Goal: Information Seeking & Learning: Learn about a topic

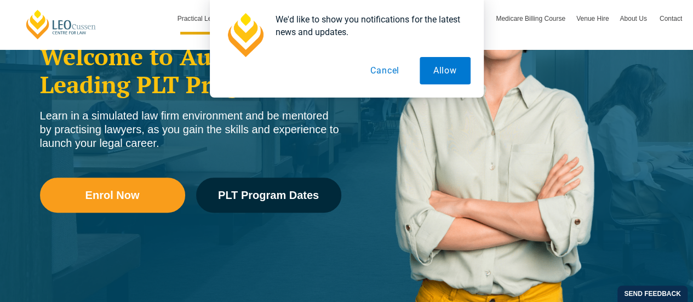
scroll to position [219, 0]
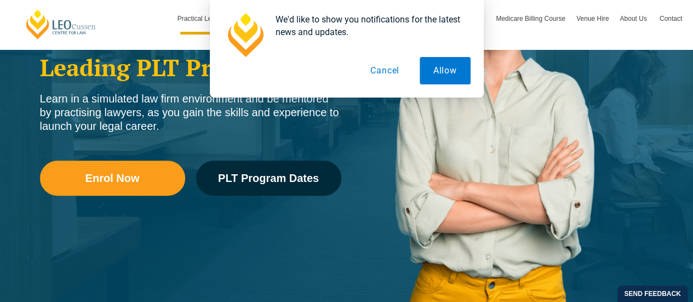
click at [387, 72] on button "Cancel" at bounding box center [384, 70] width 56 height 27
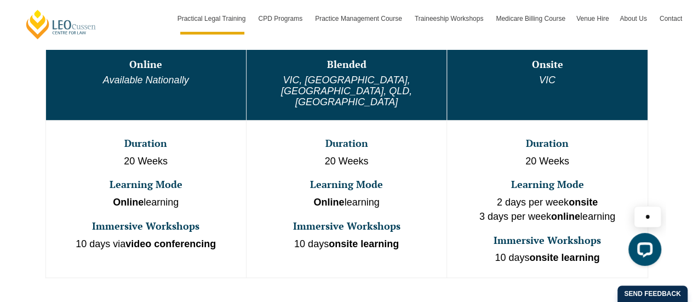
scroll to position [657, 0]
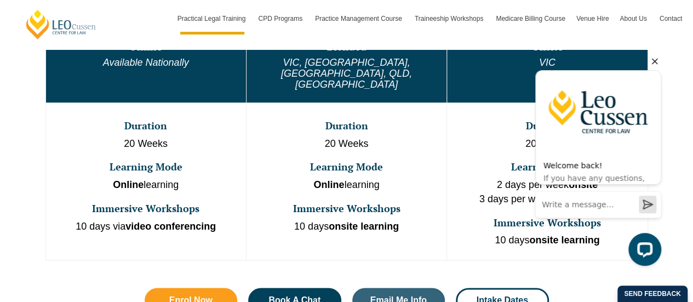
click at [655, 58] on icon "Hide greeting" at bounding box center [654, 61] width 13 height 13
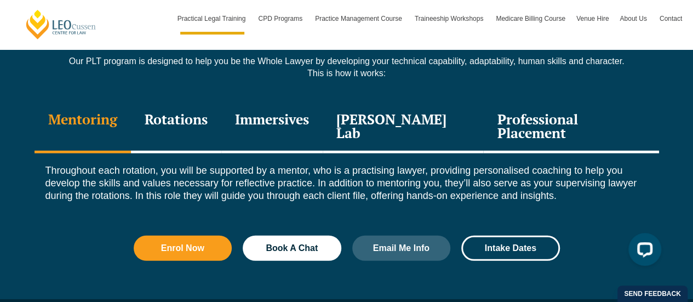
scroll to position [1533, 0]
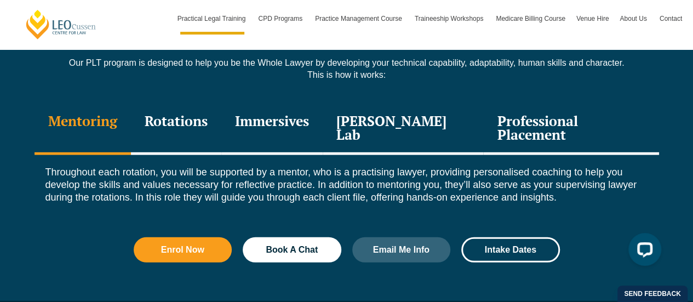
click at [209, 103] on div "Rotations" at bounding box center [176, 129] width 90 height 52
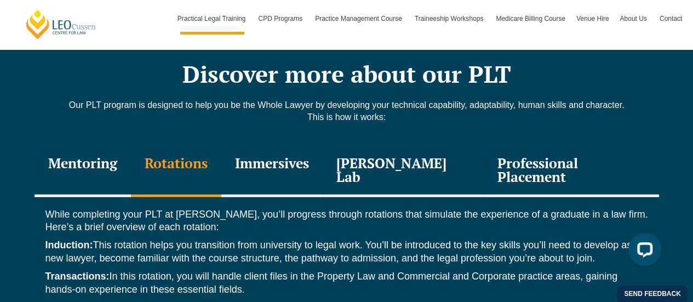
scroll to position [1424, 0]
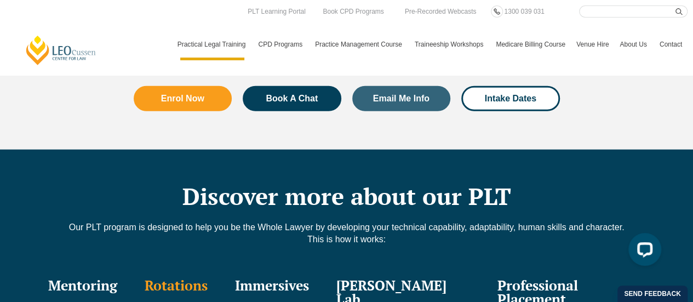
click at [274, 267] on div "Immersives" at bounding box center [271, 293] width 101 height 52
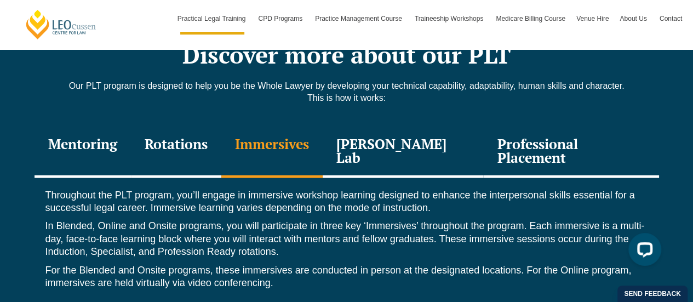
scroll to position [1533, 0]
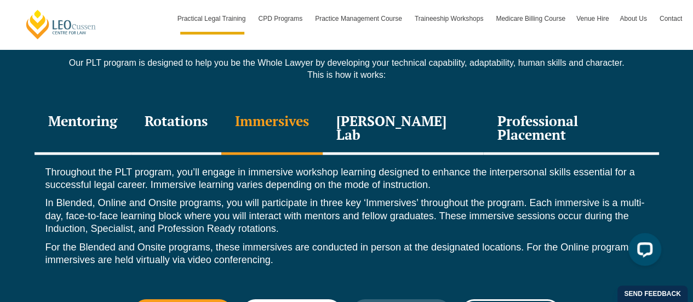
click at [375, 103] on div "Leo Justice Lab" at bounding box center [403, 129] width 161 height 52
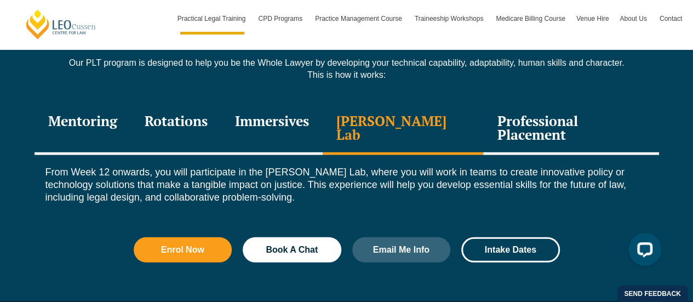
click at [553, 103] on div "Professional Placement" at bounding box center [570, 129] width 175 height 52
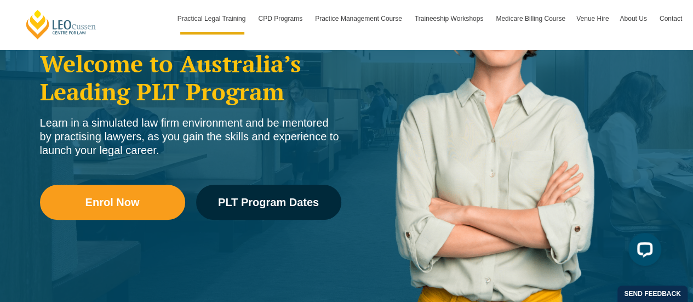
scroll to position [219, 0]
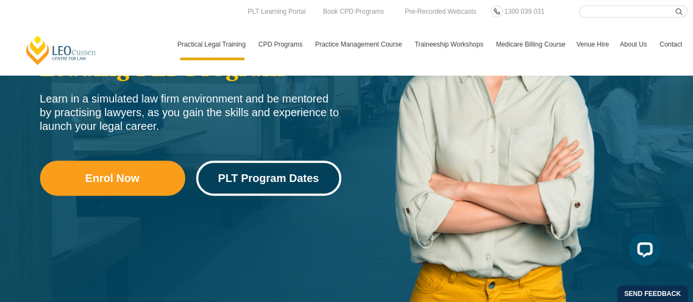
click at [266, 182] on span "PLT Program Dates" at bounding box center [268, 177] width 101 height 11
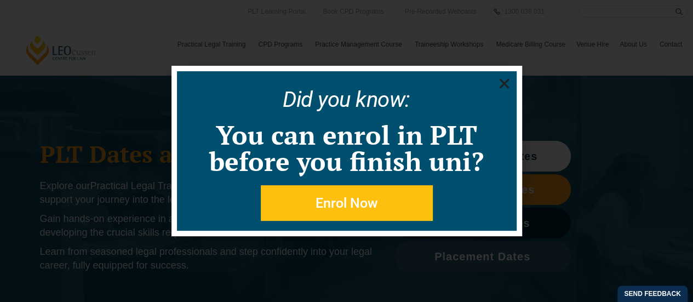
click at [500, 88] on use "Close" at bounding box center [504, 84] width 10 height 10
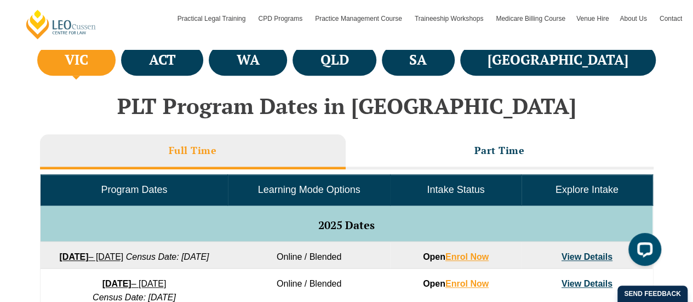
scroll to position [438, 0]
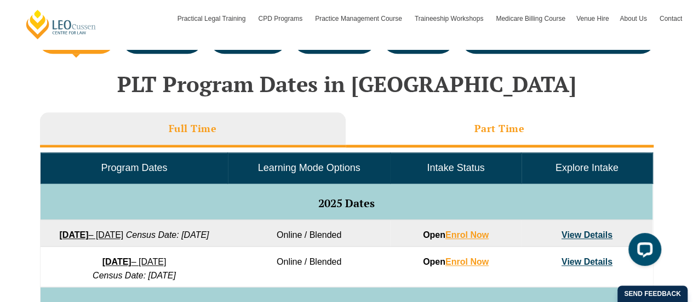
click at [483, 133] on h3 "Part Time" at bounding box center [499, 128] width 50 height 13
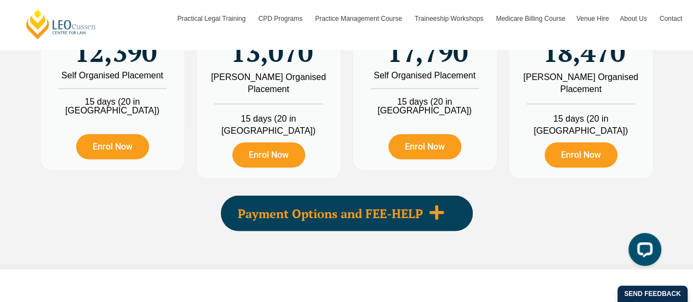
scroll to position [1314, 0]
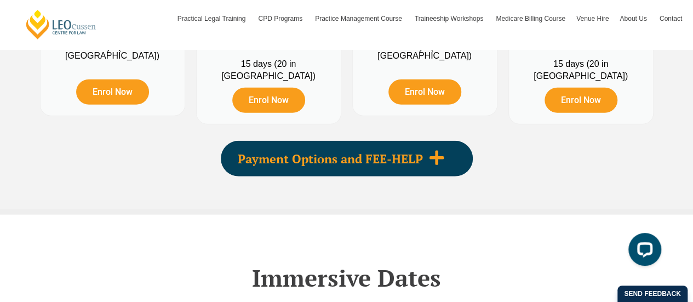
click at [436, 151] on icon at bounding box center [436, 158] width 14 height 14
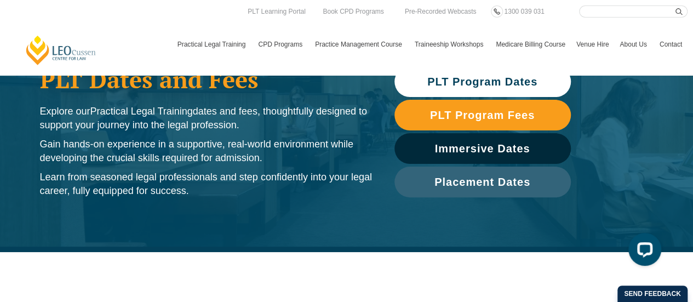
scroll to position [0, 0]
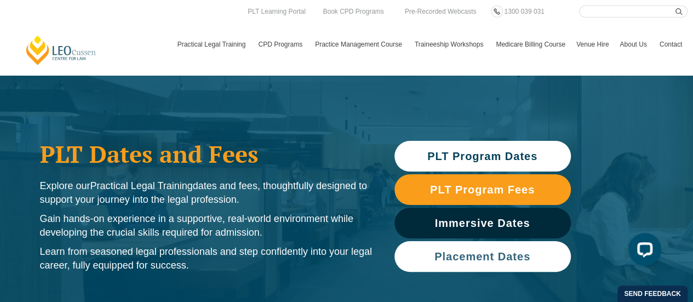
click at [521, 252] on span "Placement Dates" at bounding box center [482, 256] width 96 height 11
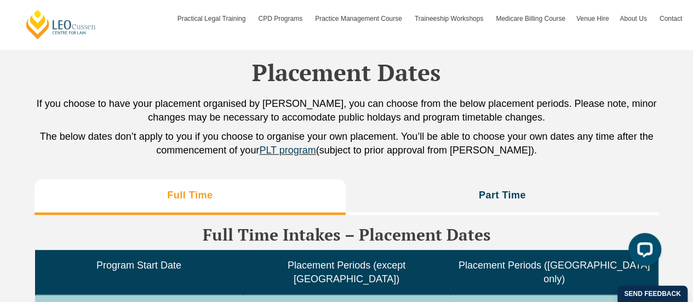
scroll to position [2707, 0]
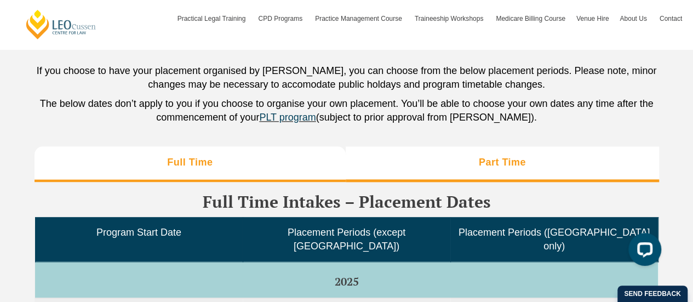
click at [486, 156] on h3 "Part Time" at bounding box center [502, 162] width 47 height 13
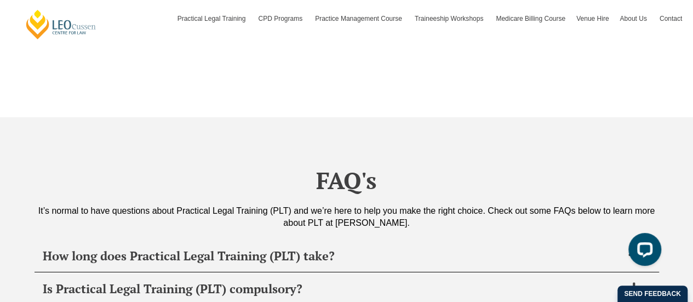
scroll to position [3912, 0]
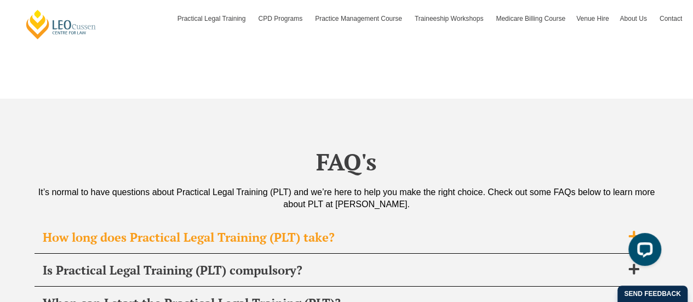
click at [455, 229] on span "How long does Practical Legal Training (PLT) take?" at bounding box center [332, 236] width 579 height 15
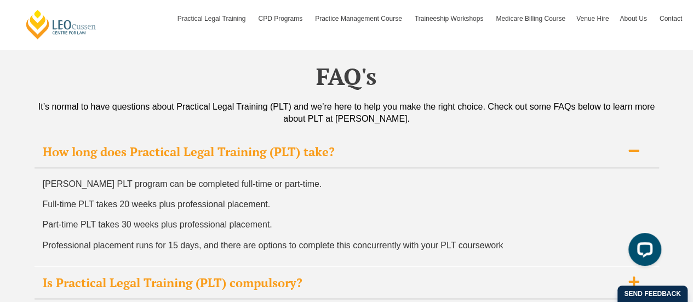
scroll to position [4021, 0]
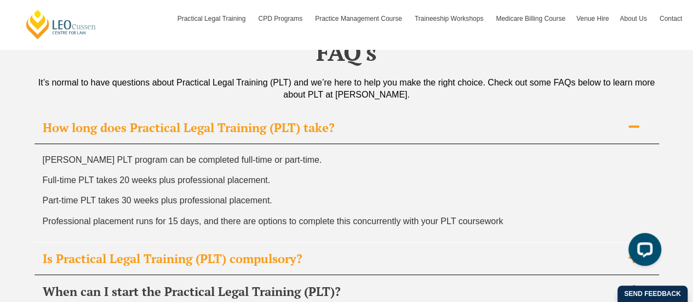
click at [327, 251] on span "Is Practical Legal Training (PLT) compulsory?" at bounding box center [332, 258] width 579 height 15
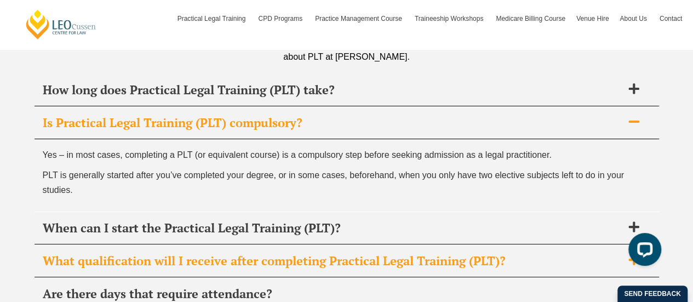
scroll to position [4076, 0]
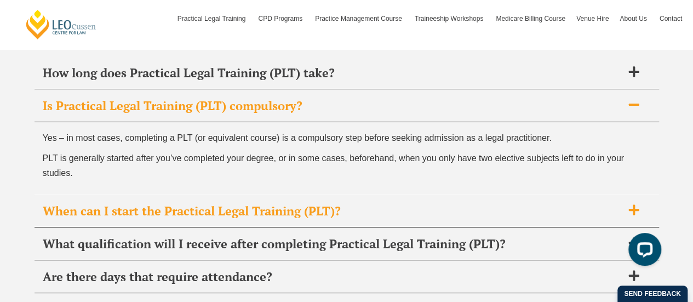
click at [214, 203] on span "When can I start the Practical Legal Training (PLT)?" at bounding box center [332, 210] width 579 height 15
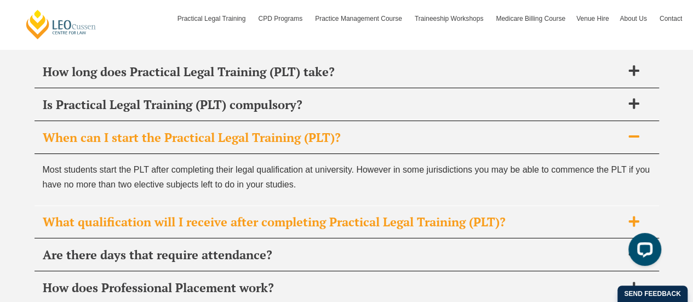
scroll to position [4131, 0]
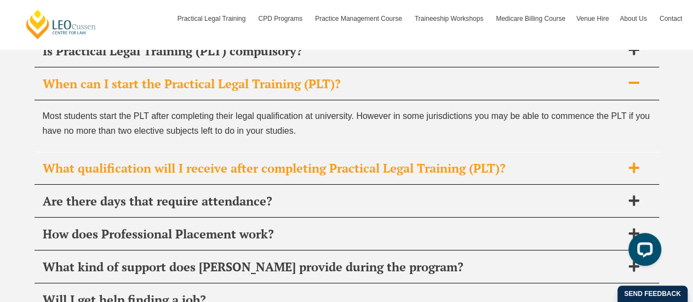
click at [284, 152] on div "What qualification will I receive after completing Practical Legal Training (PL…" at bounding box center [346, 168] width 624 height 32
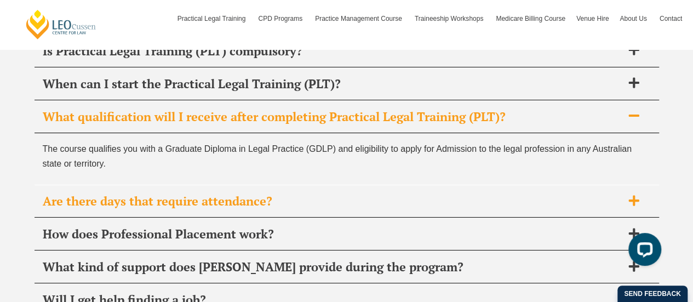
click at [251, 193] on span "Are there days that require attendance?" at bounding box center [332, 200] width 579 height 15
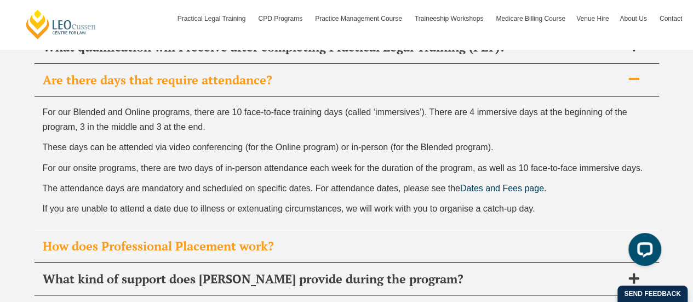
scroll to position [4240, 0]
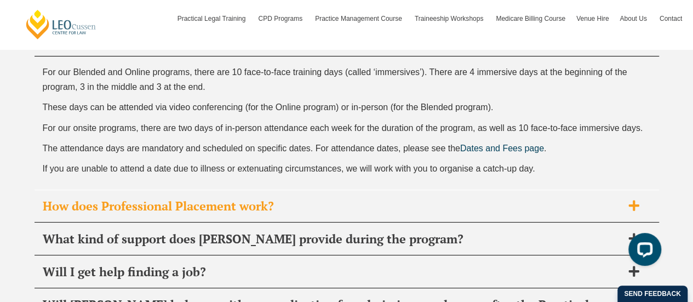
click at [250, 198] on span "How does Professional Placement work?" at bounding box center [332, 205] width 579 height 15
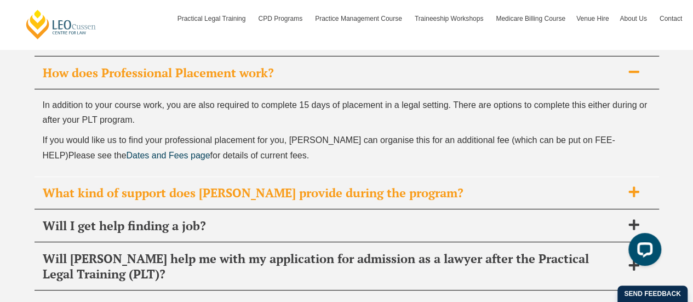
click at [319, 185] on span "What kind of support does Leo Cussen provide during the program?" at bounding box center [332, 192] width 579 height 15
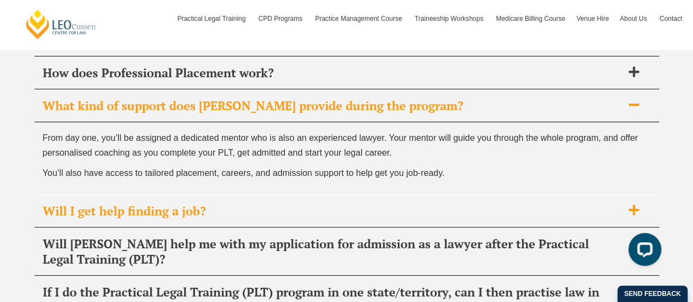
click at [306, 195] on div "Will I get help finding a job?" at bounding box center [346, 211] width 624 height 32
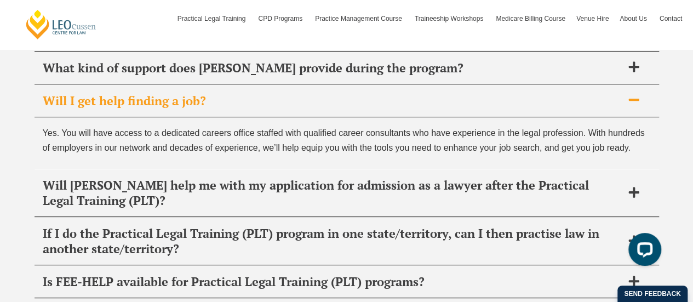
scroll to position [4295, 0]
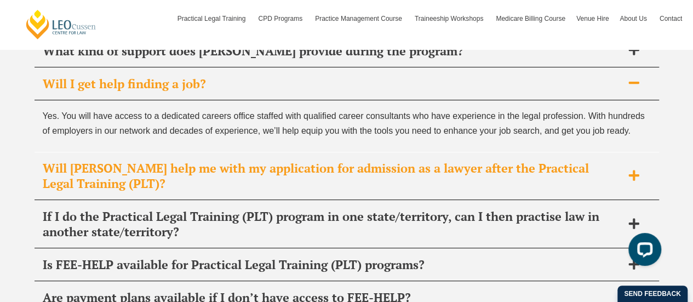
click at [429, 160] on span "Will [PERSON_NAME] help me with my application for admission as a lawyer after …" at bounding box center [332, 175] width 579 height 31
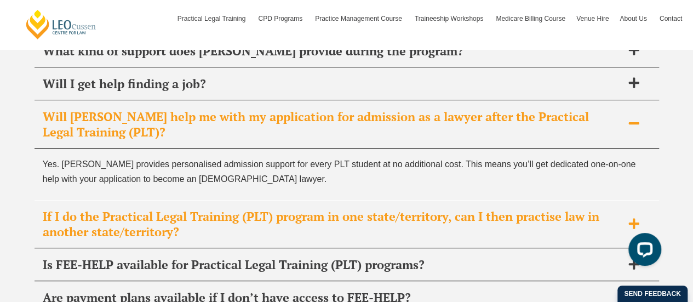
click at [391, 209] on span "If I do the Practical Legal Training (PLT) program in one state/territory, can …" at bounding box center [332, 224] width 579 height 31
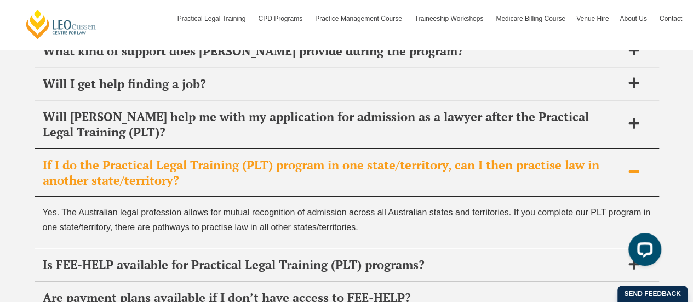
scroll to position [4350, 0]
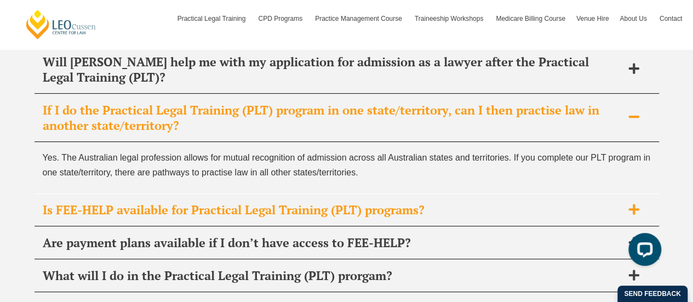
click at [391, 202] on span "Is FEE-HELP available for Practical Legal Training (PLT) programs?" at bounding box center [332, 209] width 579 height 15
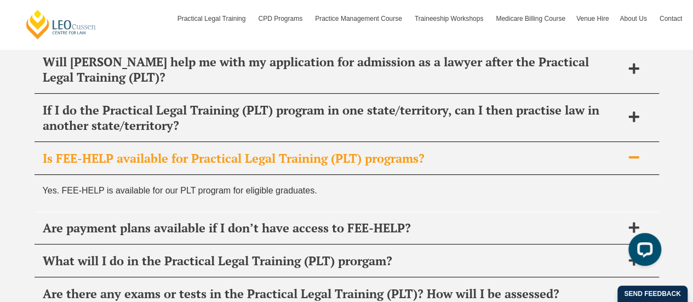
scroll to position [4404, 0]
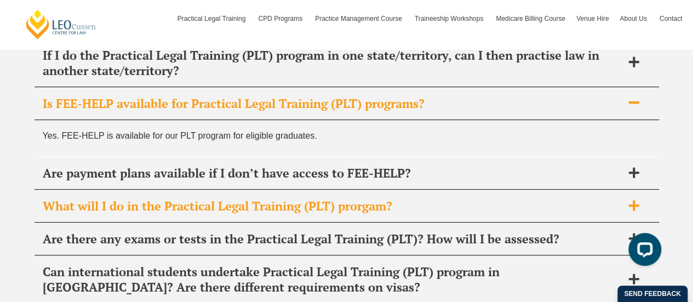
click at [401, 198] on span "What will I do in the Practical Legal Training (PLT) prorgam?" at bounding box center [332, 205] width 579 height 15
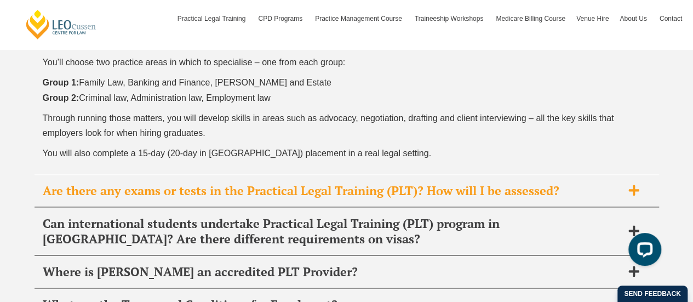
scroll to position [4678, 0]
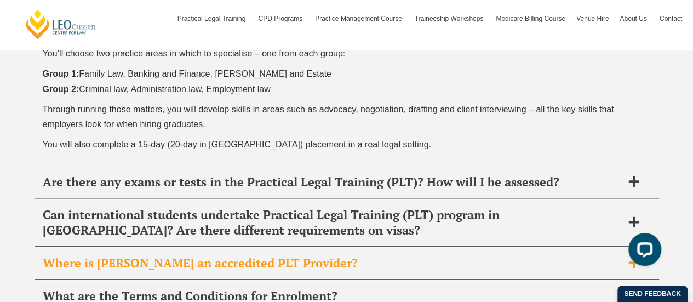
click at [389, 255] on span "Where is Leo Cussen an accredited PLT Provider?" at bounding box center [332, 262] width 579 height 15
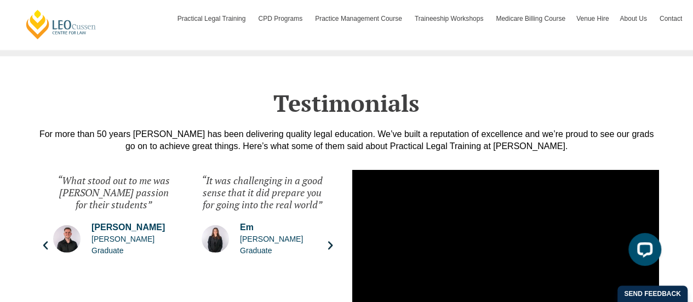
scroll to position [5574, 0]
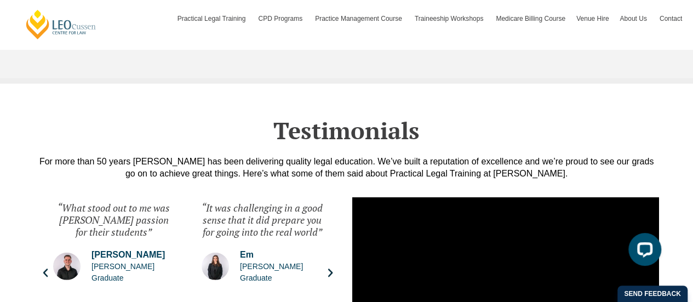
click at [332, 267] on icon "Next slide" at bounding box center [330, 272] width 11 height 11
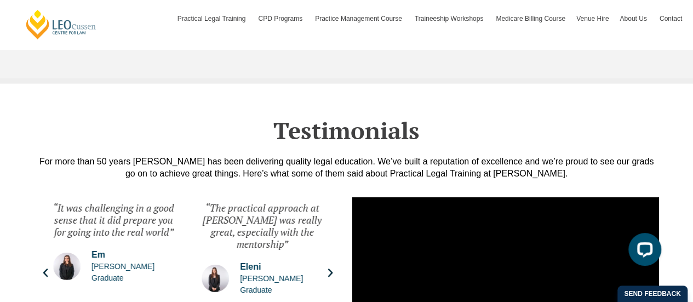
click at [332, 267] on icon "Next slide" at bounding box center [330, 272] width 11 height 11
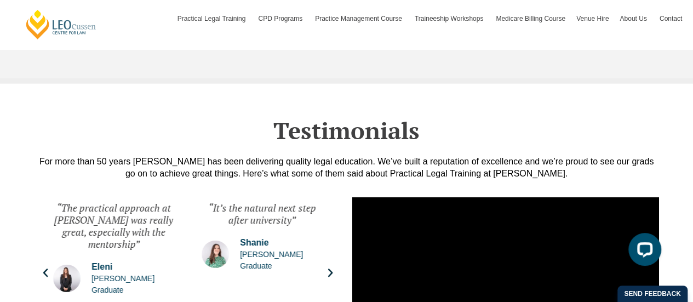
click at [332, 267] on icon "Next slide" at bounding box center [330, 272] width 11 height 11
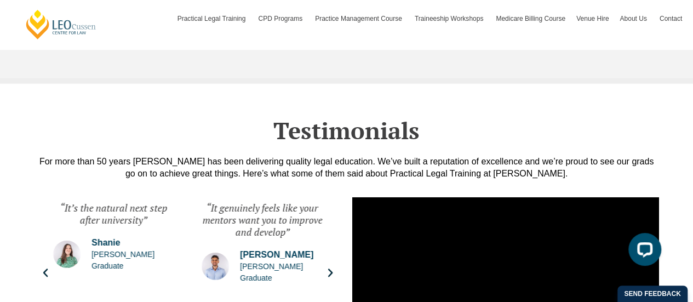
click at [332, 267] on icon "Next slide" at bounding box center [330, 272] width 11 height 11
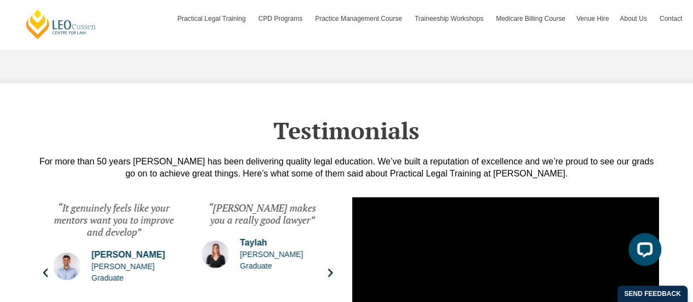
click at [332, 267] on icon "Next slide" at bounding box center [330, 272] width 11 height 11
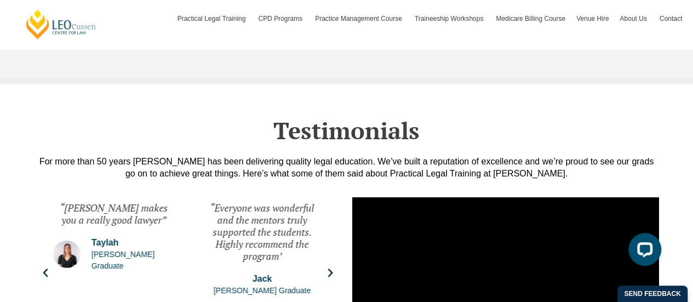
click at [332, 267] on icon "Next slide" at bounding box center [330, 272] width 11 height 11
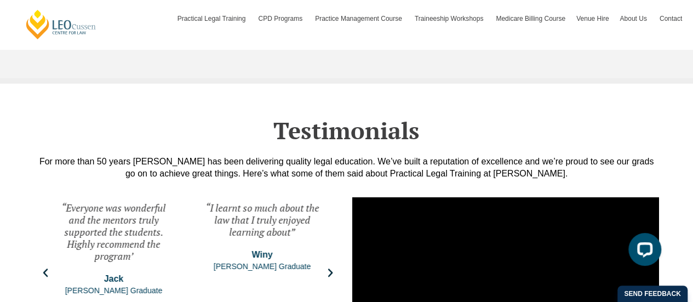
click at [332, 267] on icon "Next slide" at bounding box center [330, 272] width 11 height 11
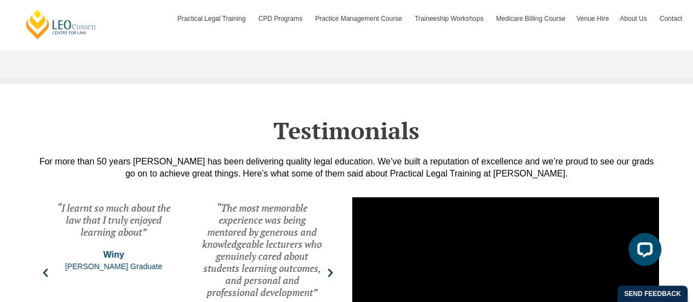
click at [332, 267] on icon "Next slide" at bounding box center [330, 272] width 11 height 11
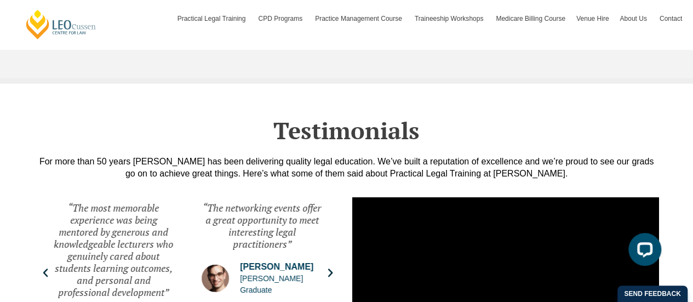
click at [332, 267] on icon "Next slide" at bounding box center [330, 272] width 11 height 11
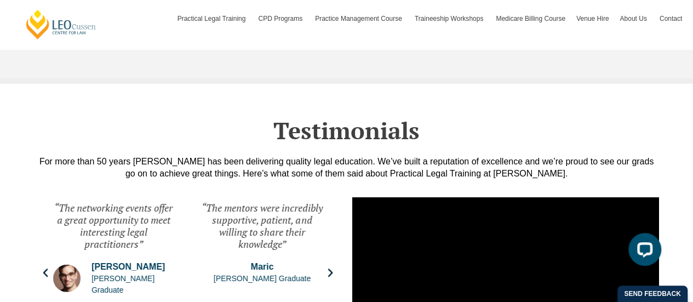
click at [332, 267] on icon "Next slide" at bounding box center [330, 272] width 11 height 11
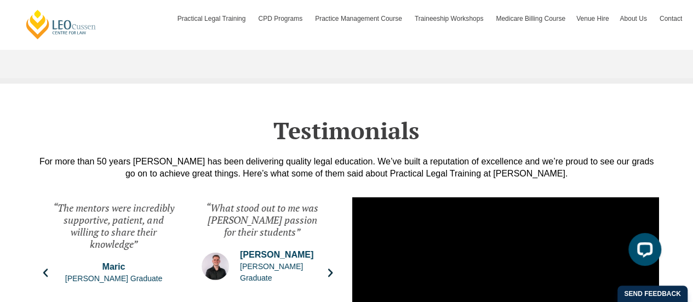
click at [332, 267] on icon "Next slide" at bounding box center [330, 272] width 11 height 11
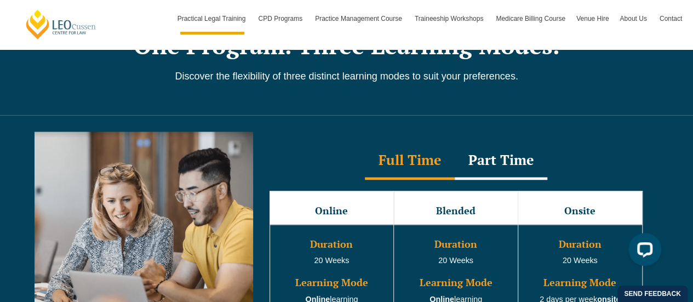
scroll to position [931, 0]
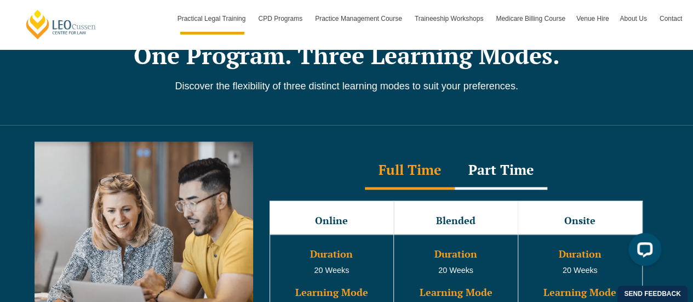
click at [501, 153] on div "Part Time" at bounding box center [500, 170] width 93 height 38
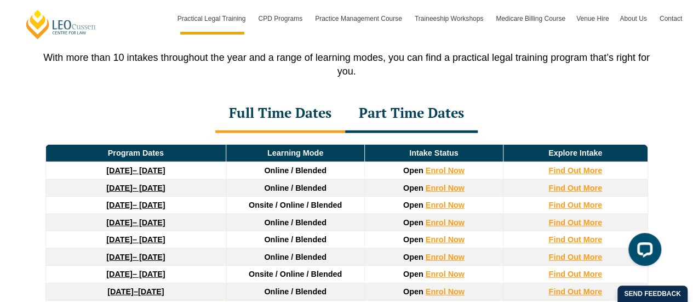
scroll to position [1478, 0]
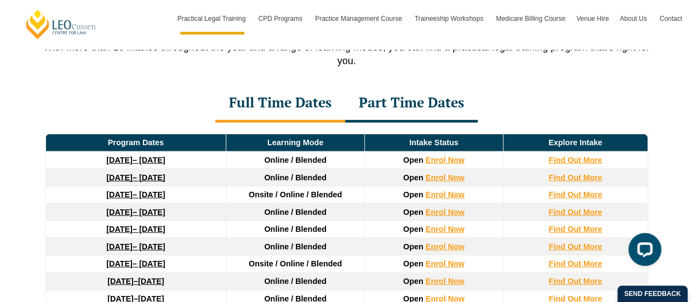
click at [423, 107] on div "Part Time Dates" at bounding box center [411, 103] width 133 height 38
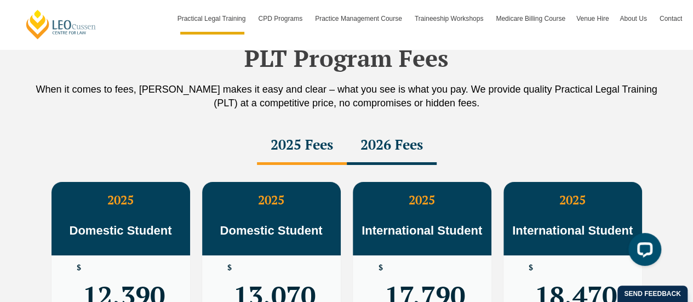
scroll to position [1916, 0]
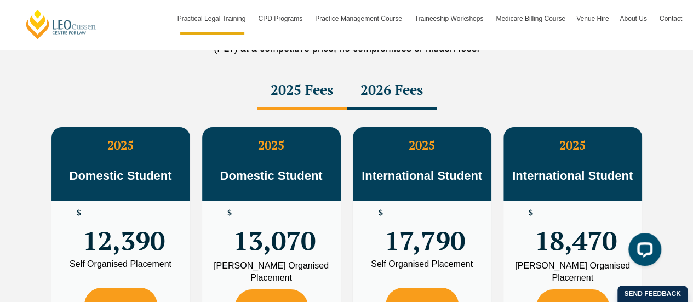
click at [417, 79] on div "2026 Fees" at bounding box center [392, 91] width 90 height 38
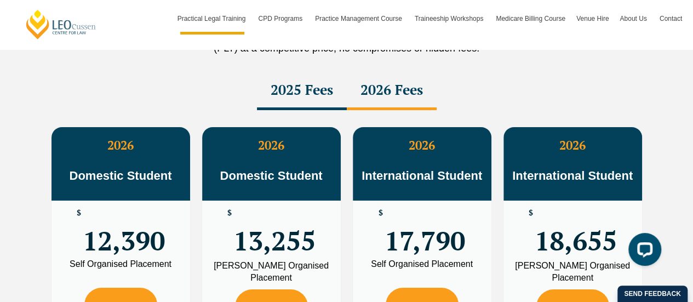
click at [306, 79] on div "2025 Fees" at bounding box center [302, 91] width 90 height 38
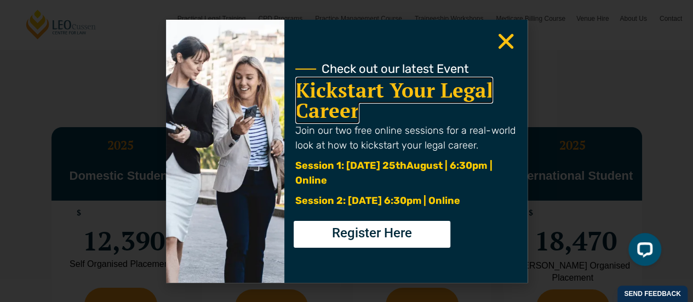
click at [397, 80] on link "Kickstart Your Legal Career" at bounding box center [394, 100] width 198 height 47
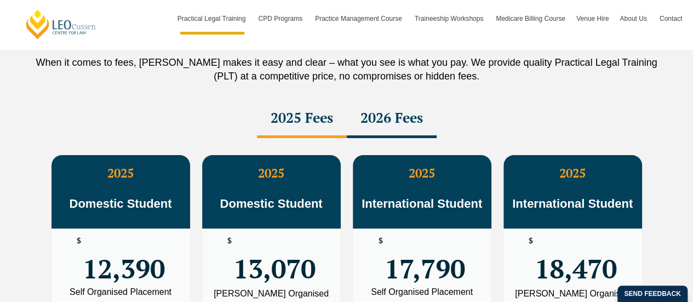
scroll to position [1916, 0]
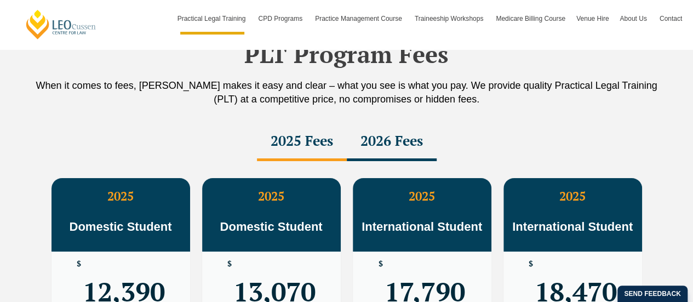
click at [402, 126] on div "2026 Fees" at bounding box center [392, 142] width 90 height 38
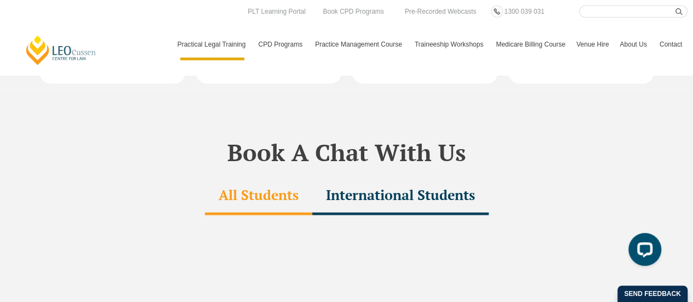
scroll to position [3230, 0]
